Goal: Task Accomplishment & Management: Manage account settings

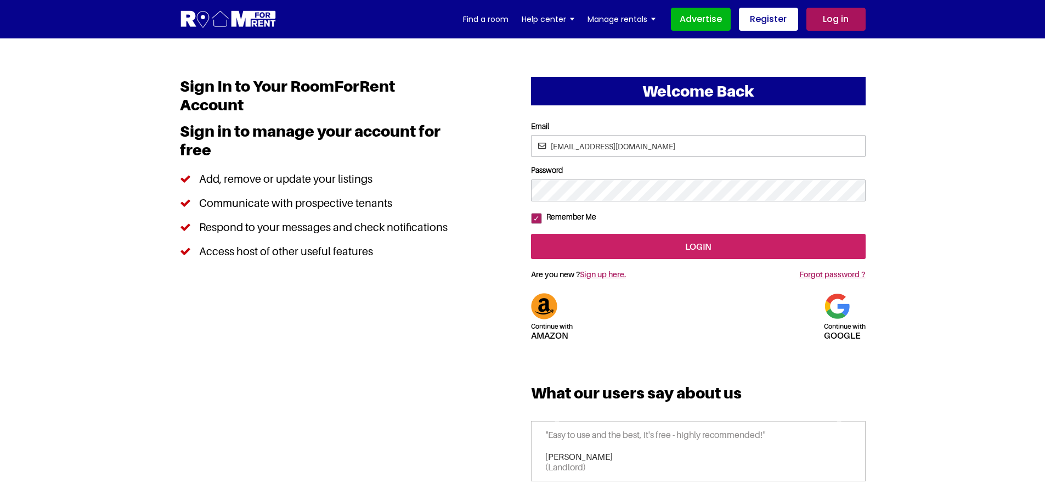
click at [721, 259] on input "login" at bounding box center [698, 246] width 335 height 25
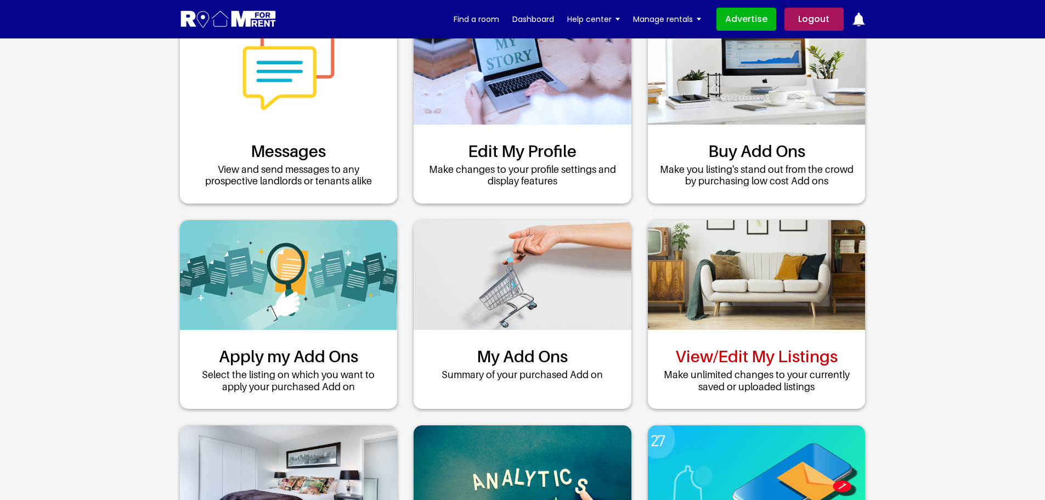
scroll to position [165, 0]
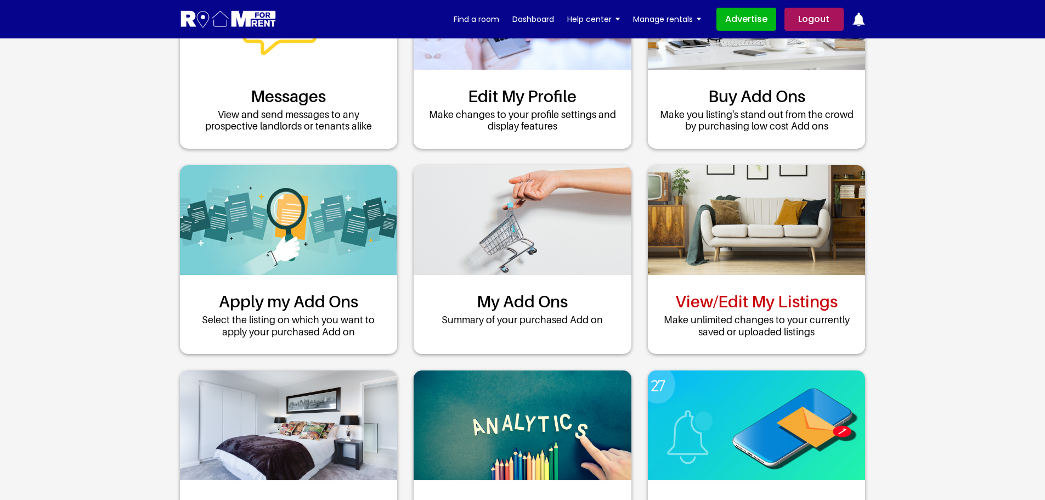
click at [760, 296] on link "View/Edit My Listings" at bounding box center [756, 301] width 162 height 20
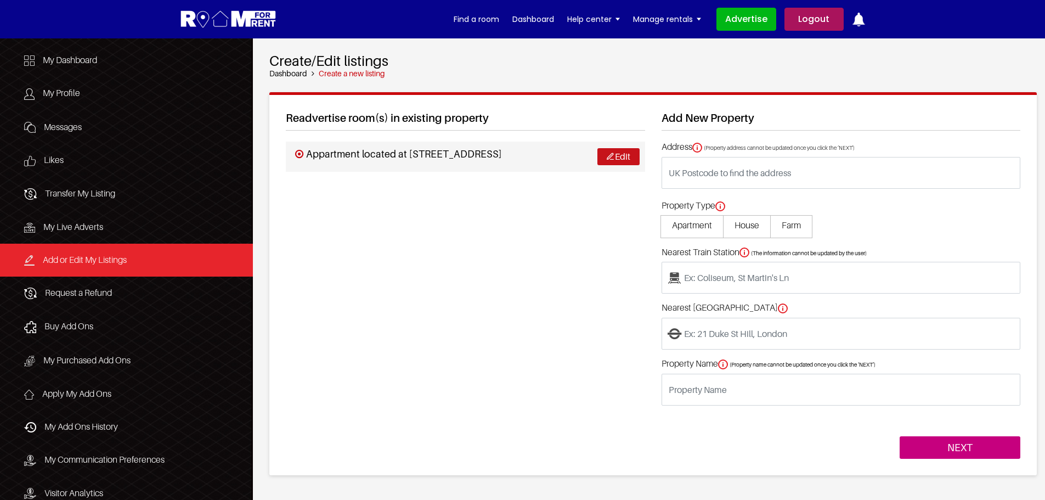
click at [614, 153] on link "Edit" at bounding box center [618, 156] width 42 height 17
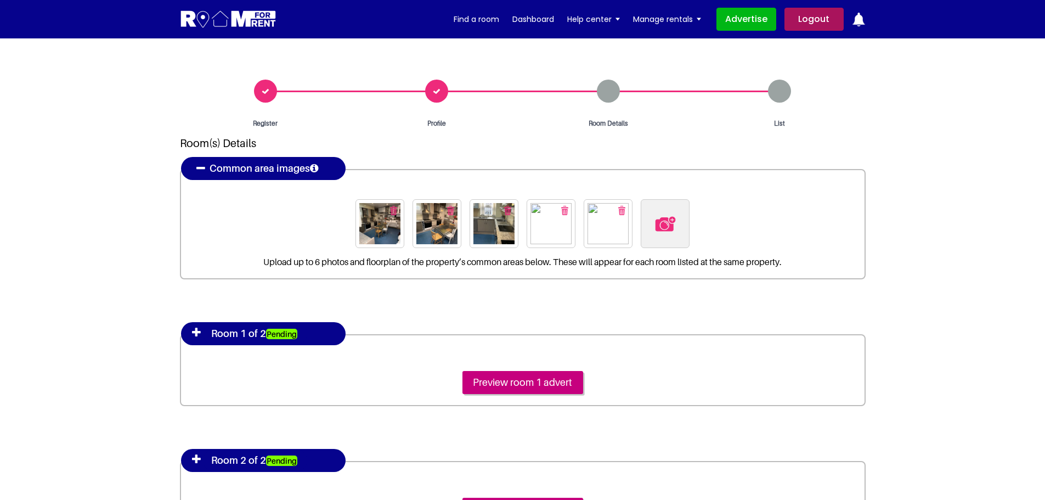
click at [370, 224] on img at bounding box center [379, 223] width 41 height 41
click at [439, 235] on img at bounding box center [436, 223] width 41 height 41
click at [490, 226] on img at bounding box center [493, 223] width 41 height 41
click at [547, 228] on img at bounding box center [551, 223] width 41 height 41
click at [602, 227] on img at bounding box center [608, 223] width 41 height 41
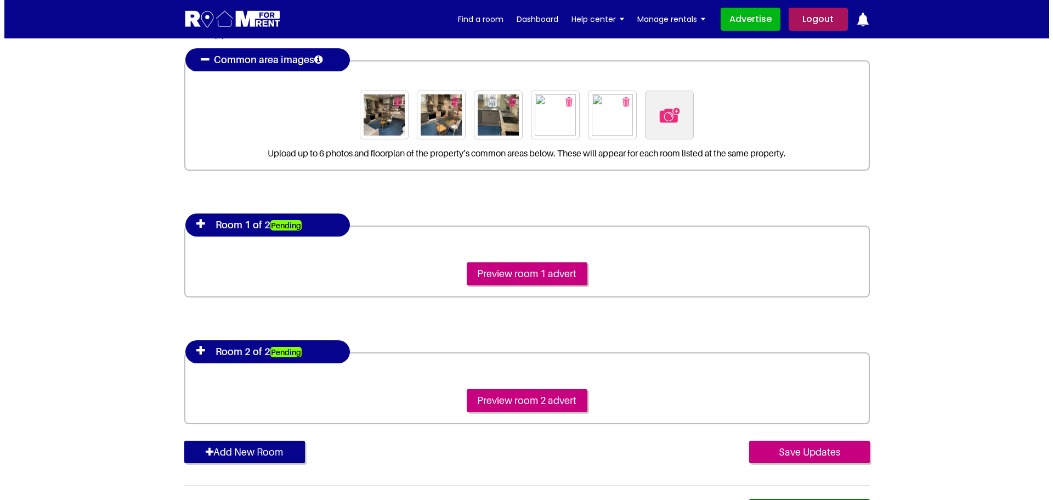
scroll to position [110, 0]
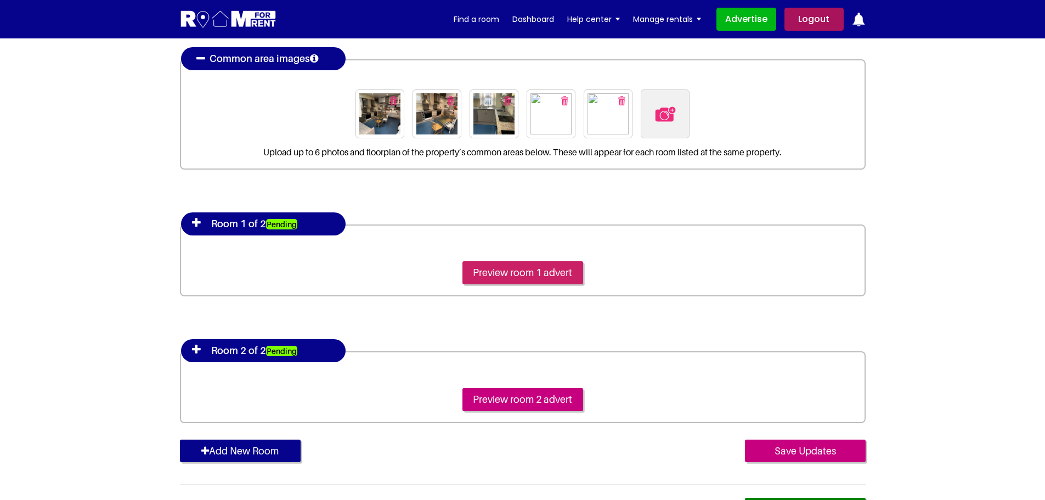
click at [506, 269] on input "Preview room 1 advert" at bounding box center [522, 272] width 121 height 23
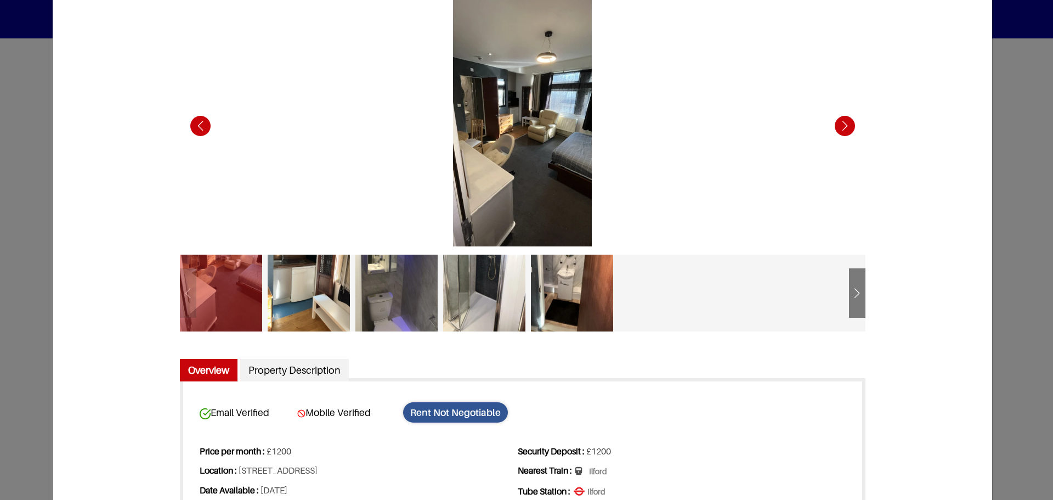
click at [838, 125] on div "Next slide" at bounding box center [845, 126] width 30 height 30
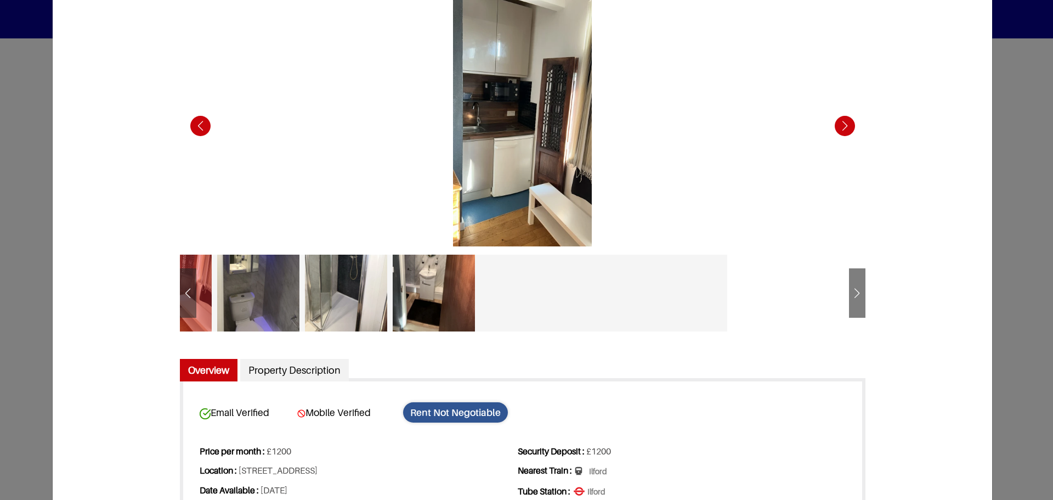
click at [838, 125] on div "Next slide" at bounding box center [845, 126] width 30 height 30
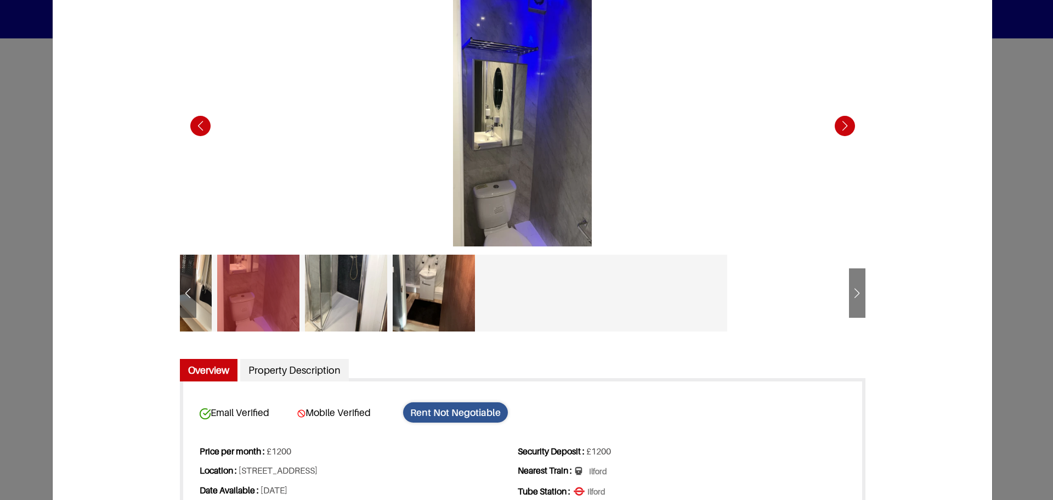
click at [838, 125] on div "Next slide" at bounding box center [845, 126] width 30 height 30
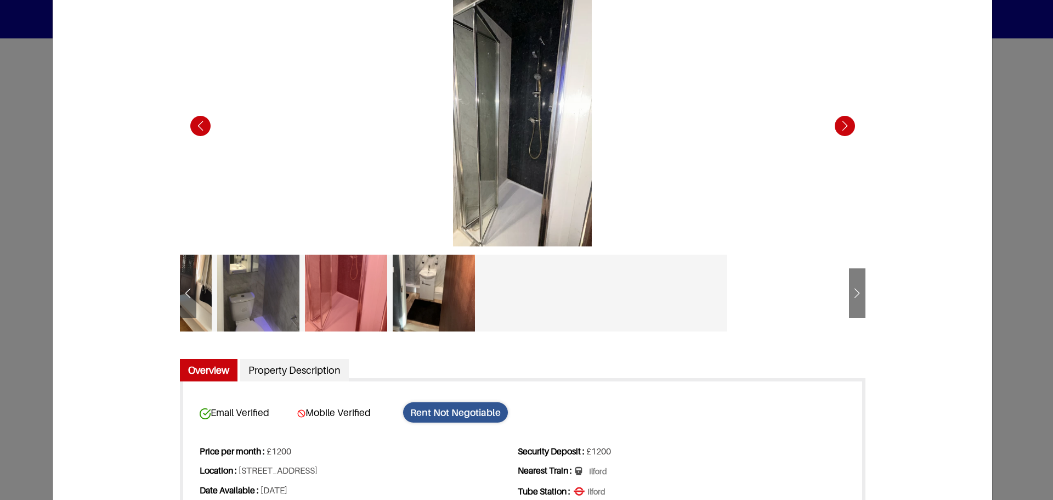
click at [838, 125] on div "Next slide" at bounding box center [845, 126] width 30 height 30
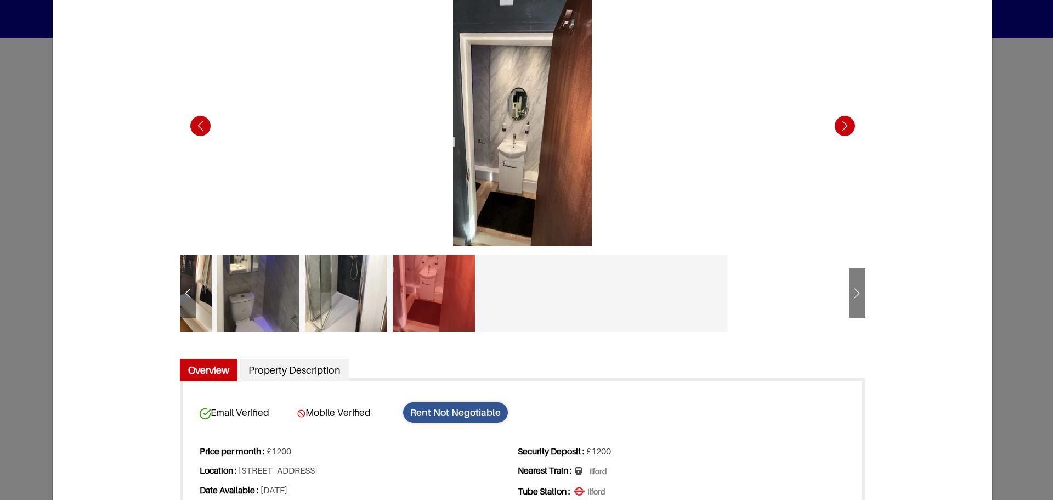
click at [838, 125] on div "Next slide" at bounding box center [845, 126] width 30 height 30
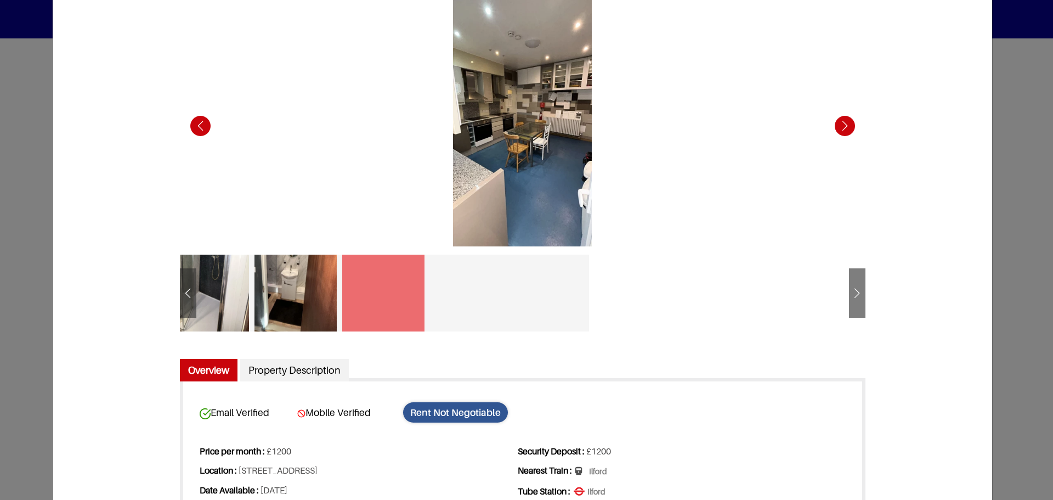
click at [838, 125] on div "Next slide" at bounding box center [845, 126] width 30 height 30
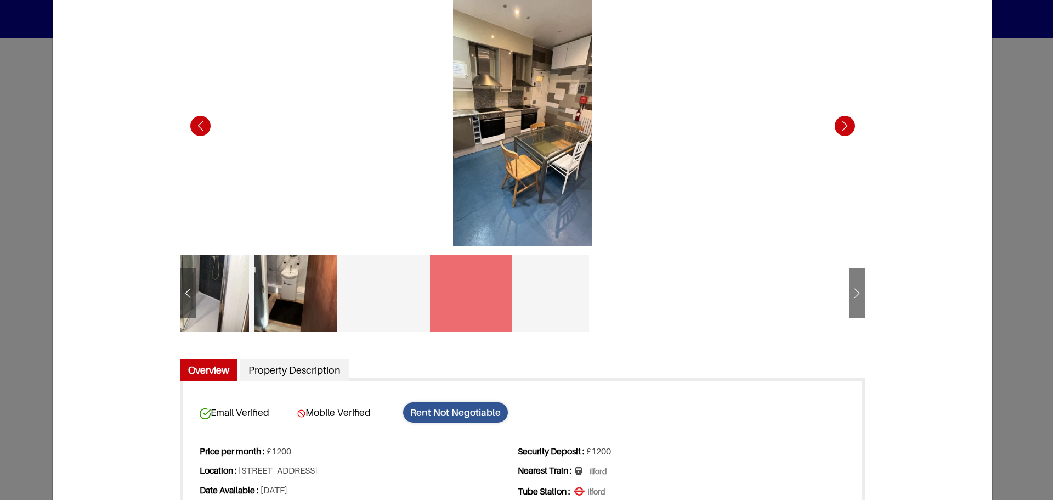
click at [838, 125] on div "Next slide" at bounding box center [845, 126] width 30 height 30
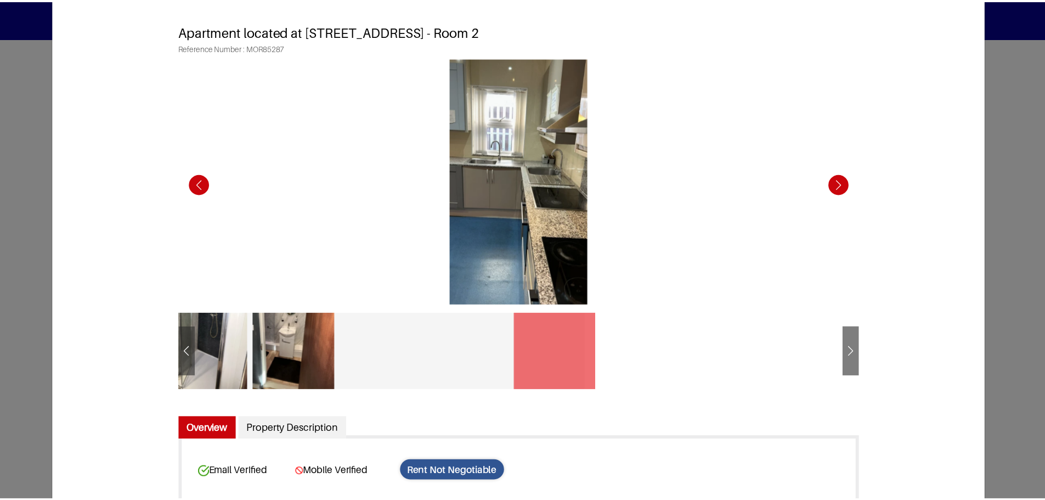
scroll to position [0, 0]
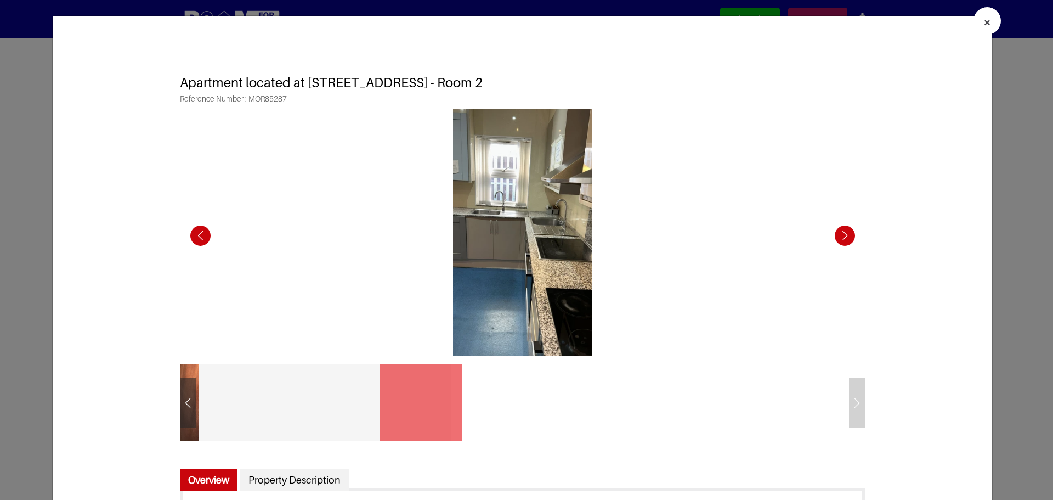
click at [984, 27] on span "×" at bounding box center [988, 22] width 8 height 16
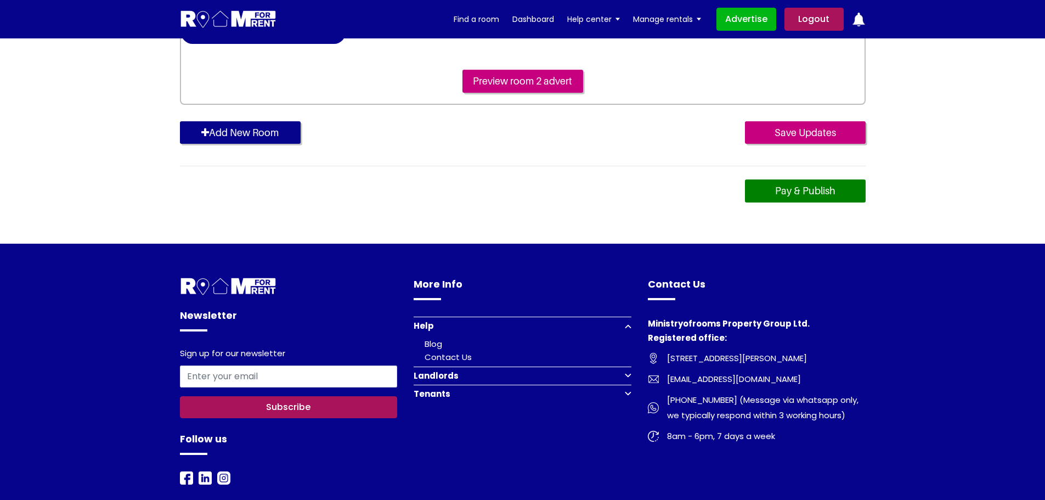
scroll to position [439, 0]
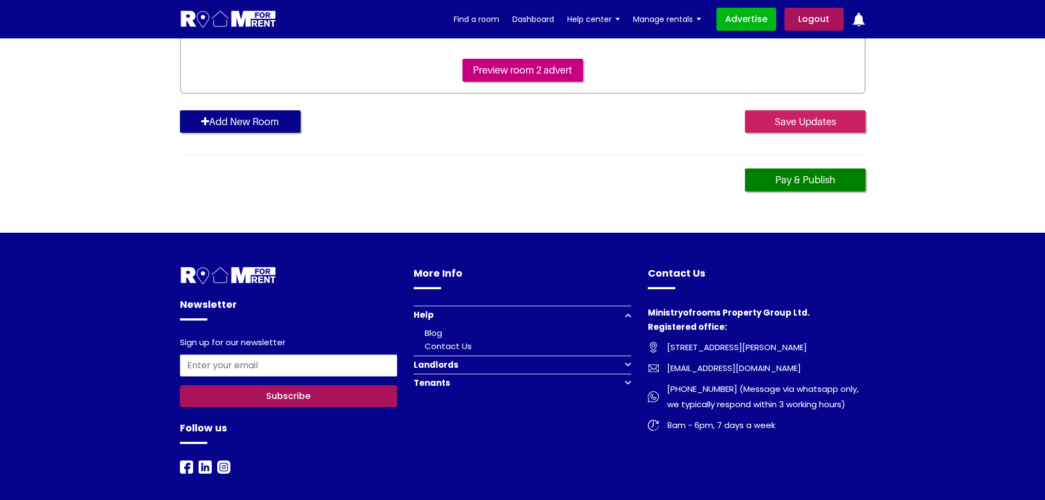
click at [780, 119] on input "Save Updates" at bounding box center [805, 121] width 121 height 23
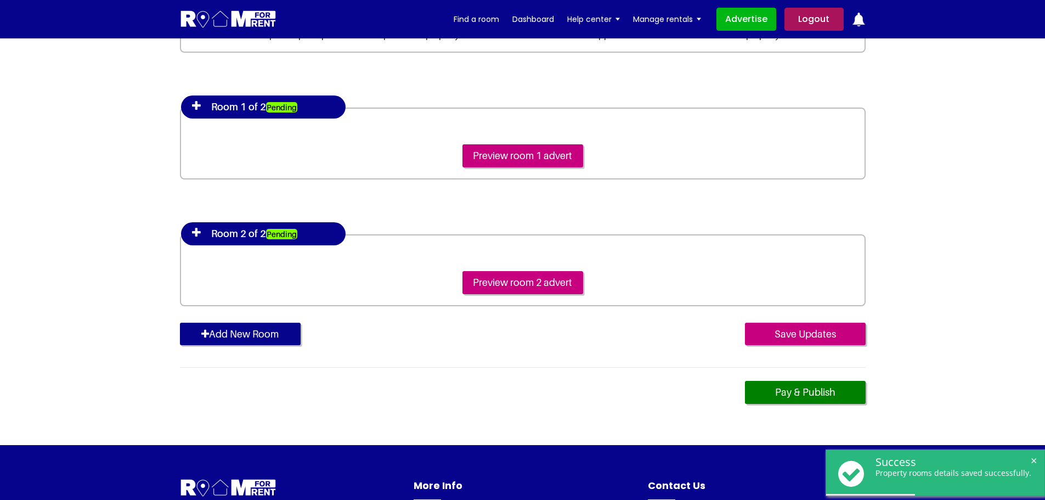
scroll to position [329, 0]
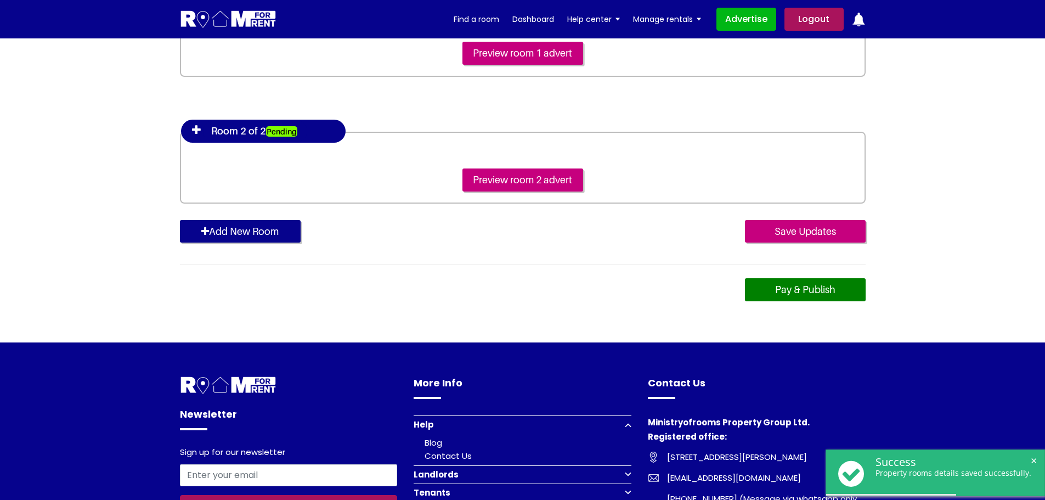
click at [767, 286] on link "Pay & Publish" at bounding box center [805, 289] width 121 height 23
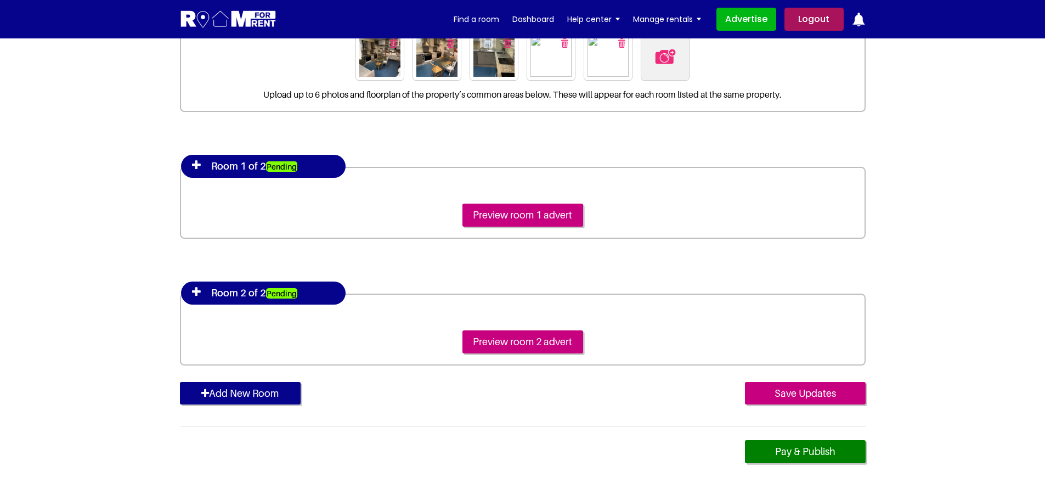
scroll to position [165, 0]
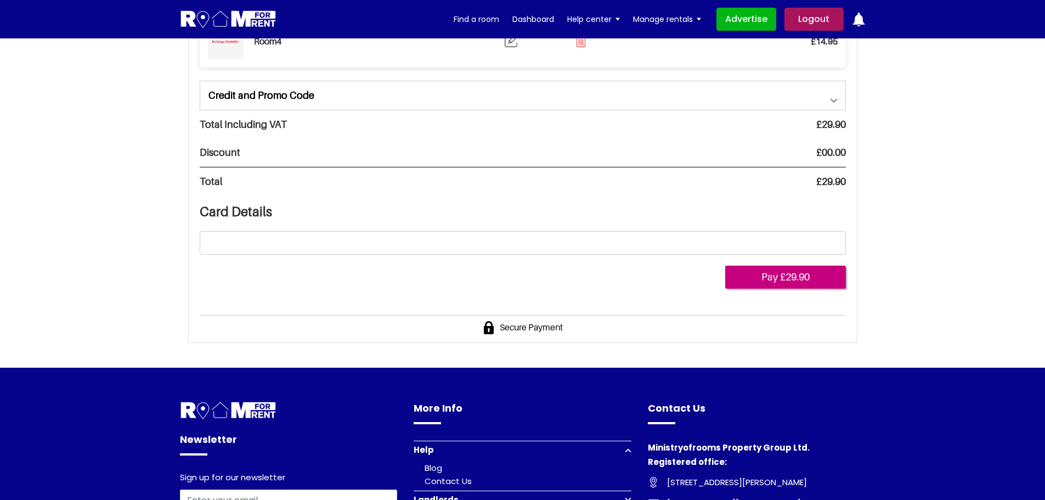
scroll to position [274, 0]
